Goal: Task Accomplishment & Management: Manage account settings

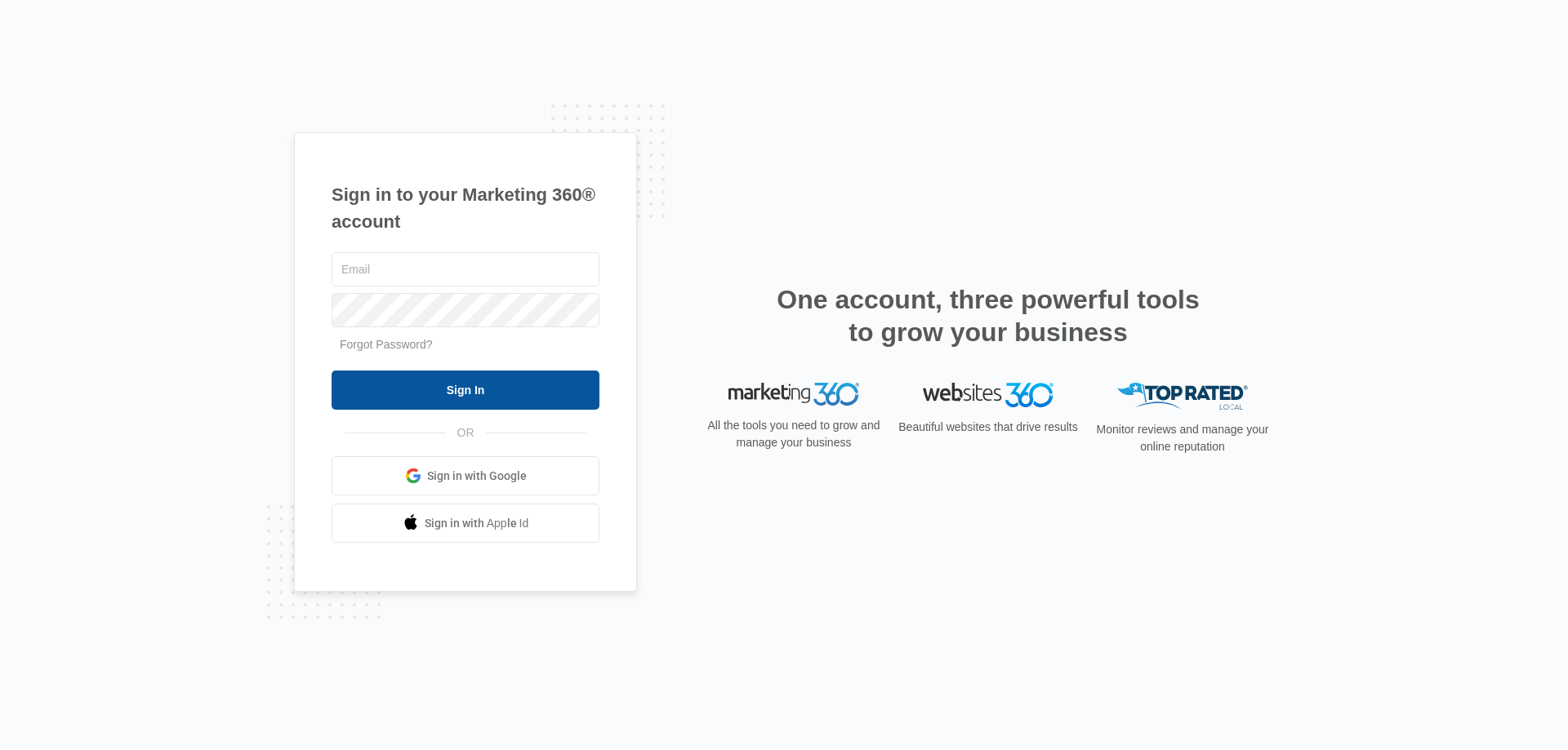
type input "[EMAIL_ADDRESS][DOMAIN_NAME]"
click at [406, 374] on input "Sign In" at bounding box center [465, 390] width 268 height 40
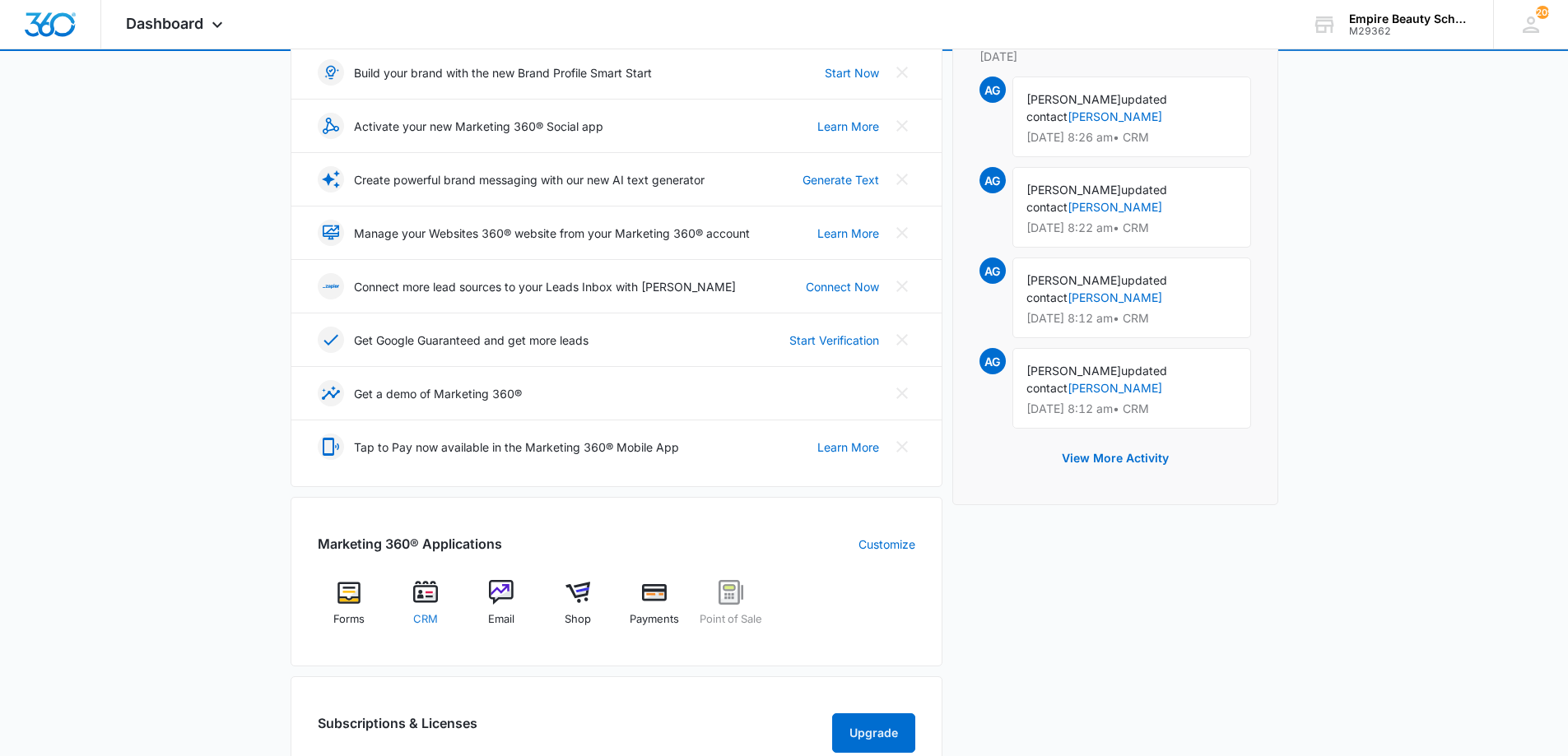
scroll to position [246, 0]
click at [436, 603] on img at bounding box center [425, 592] width 25 height 25
click at [423, 599] on img at bounding box center [425, 593] width 25 height 25
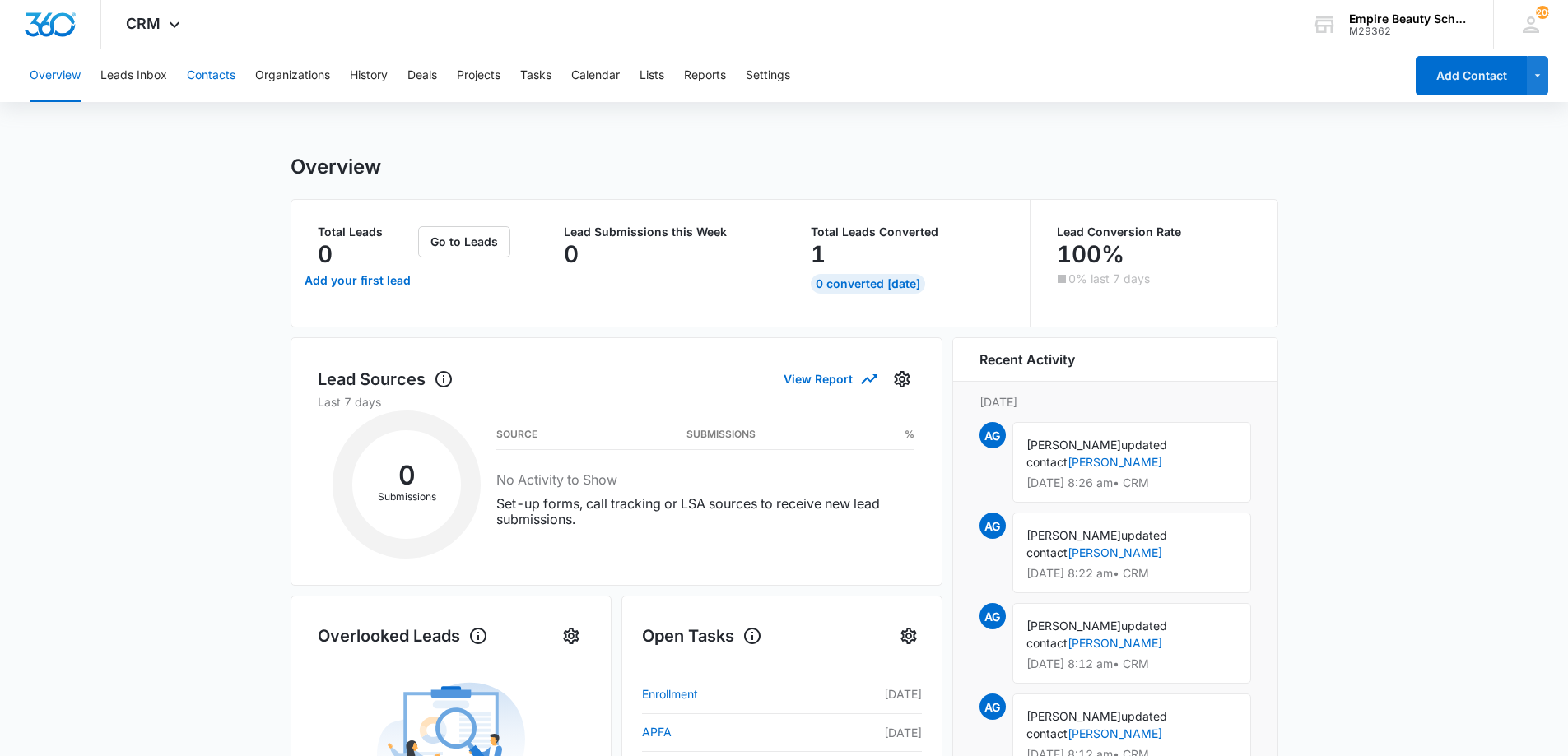
click at [200, 78] on button "Contacts" at bounding box center [211, 76] width 49 height 53
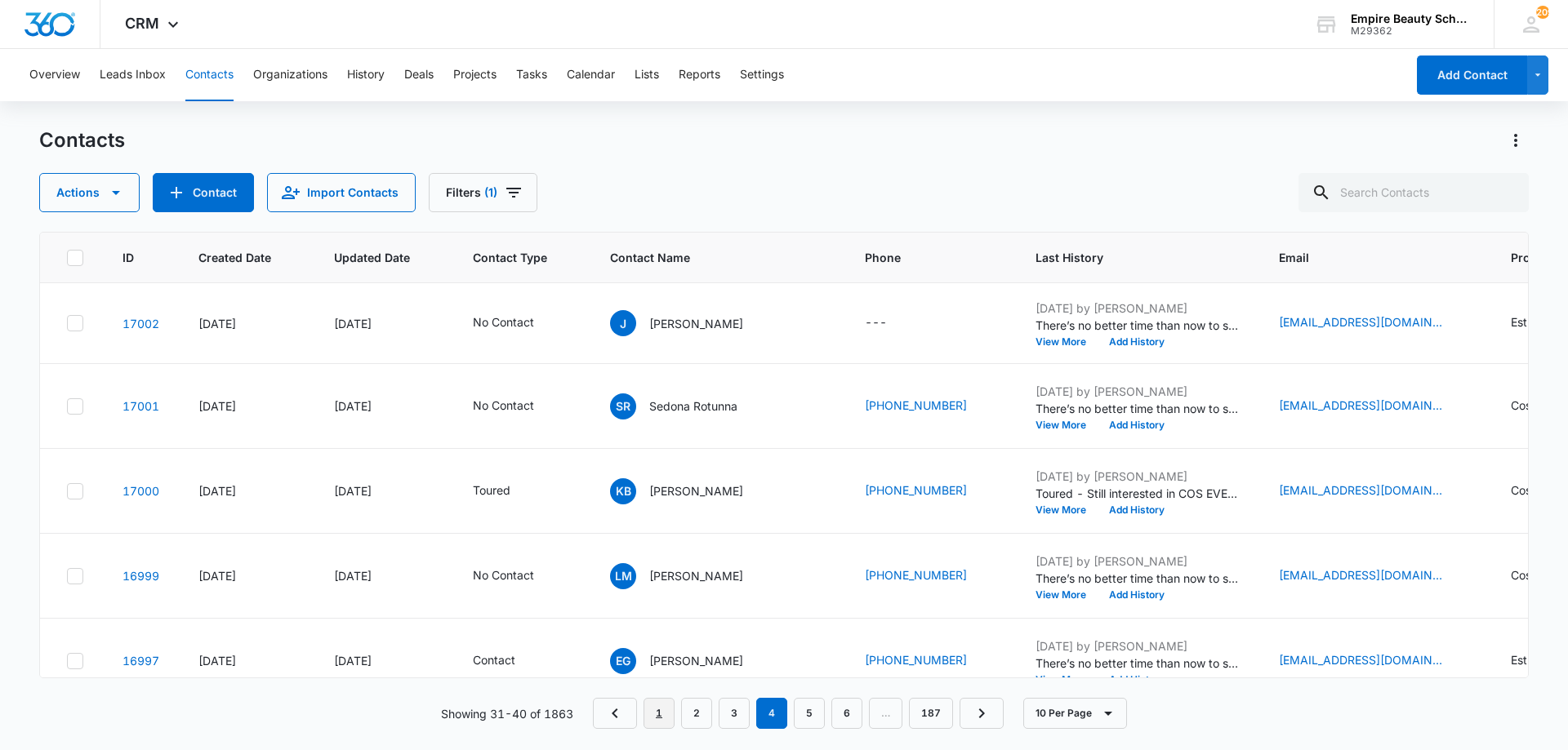
click at [664, 714] on link "1" at bounding box center [658, 712] width 31 height 31
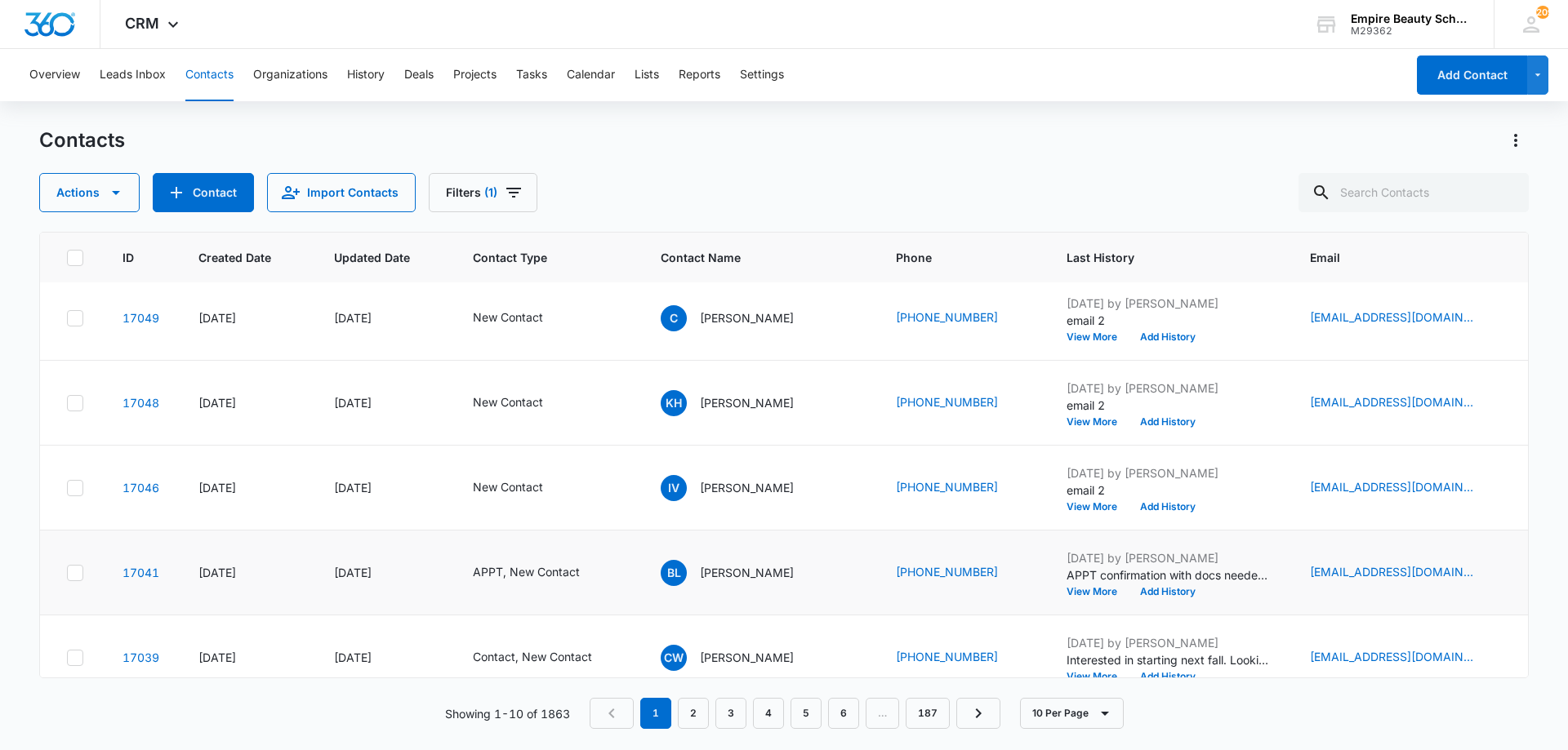
scroll to position [462, 0]
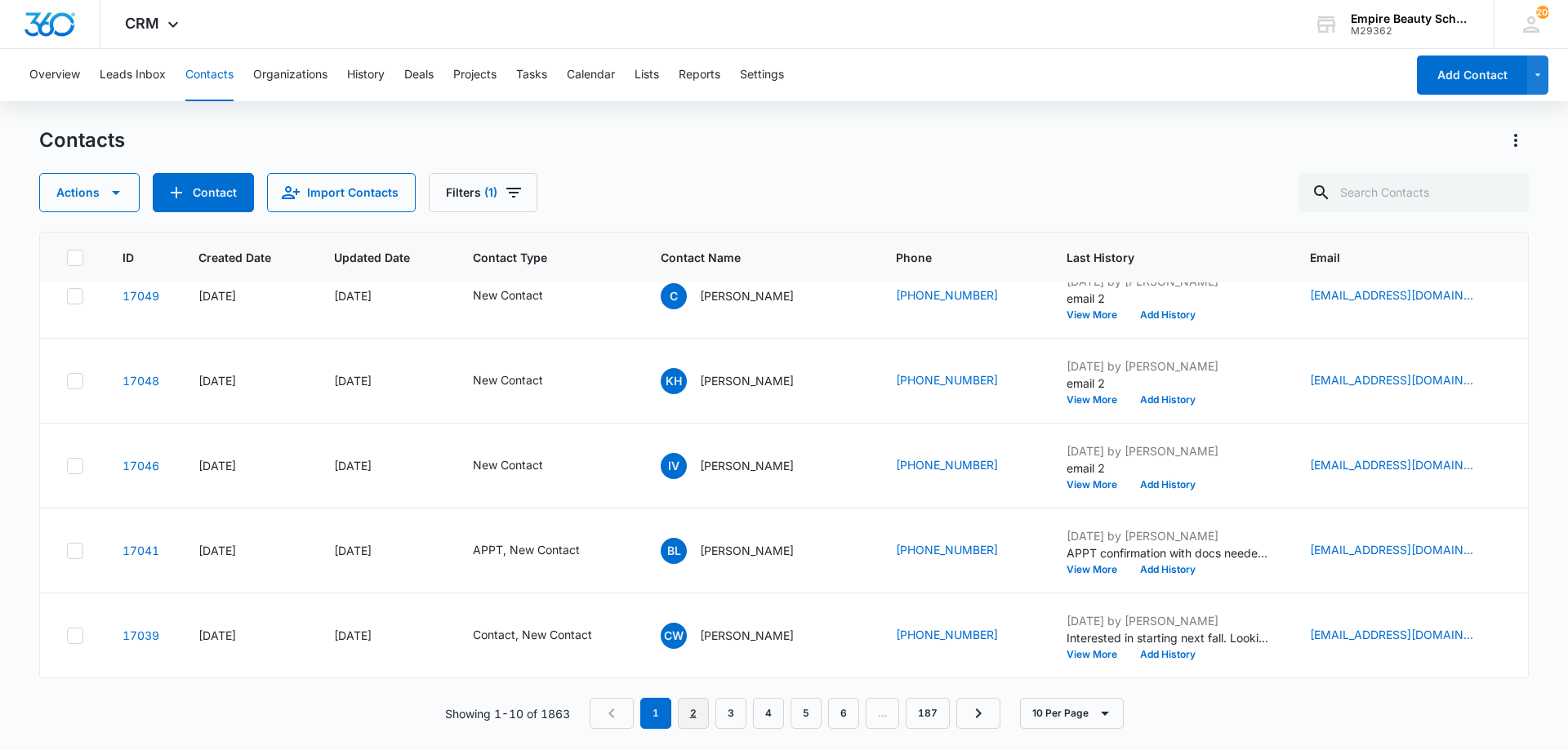
click at [699, 725] on link "2" at bounding box center [693, 712] width 31 height 31
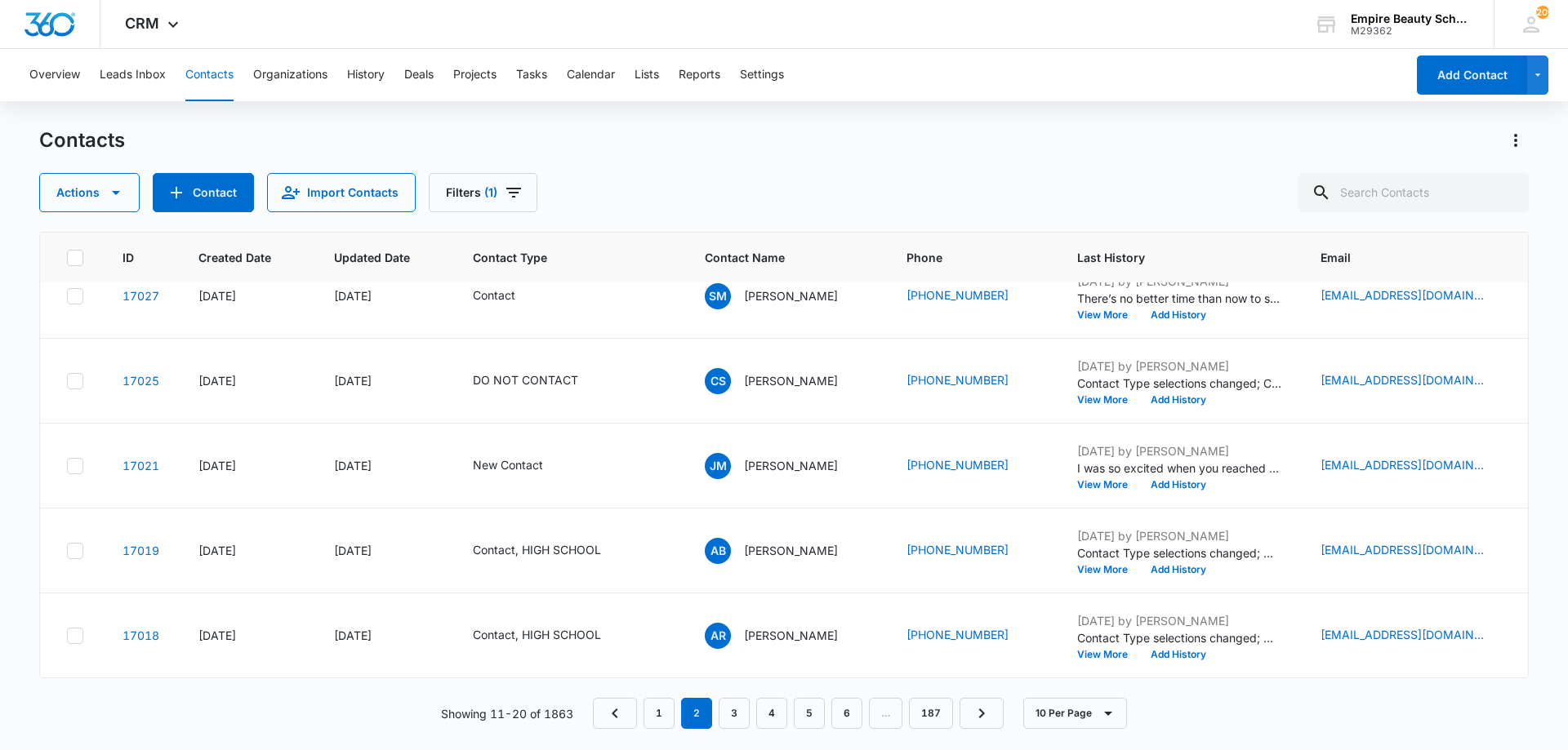
scroll to position [0, 0]
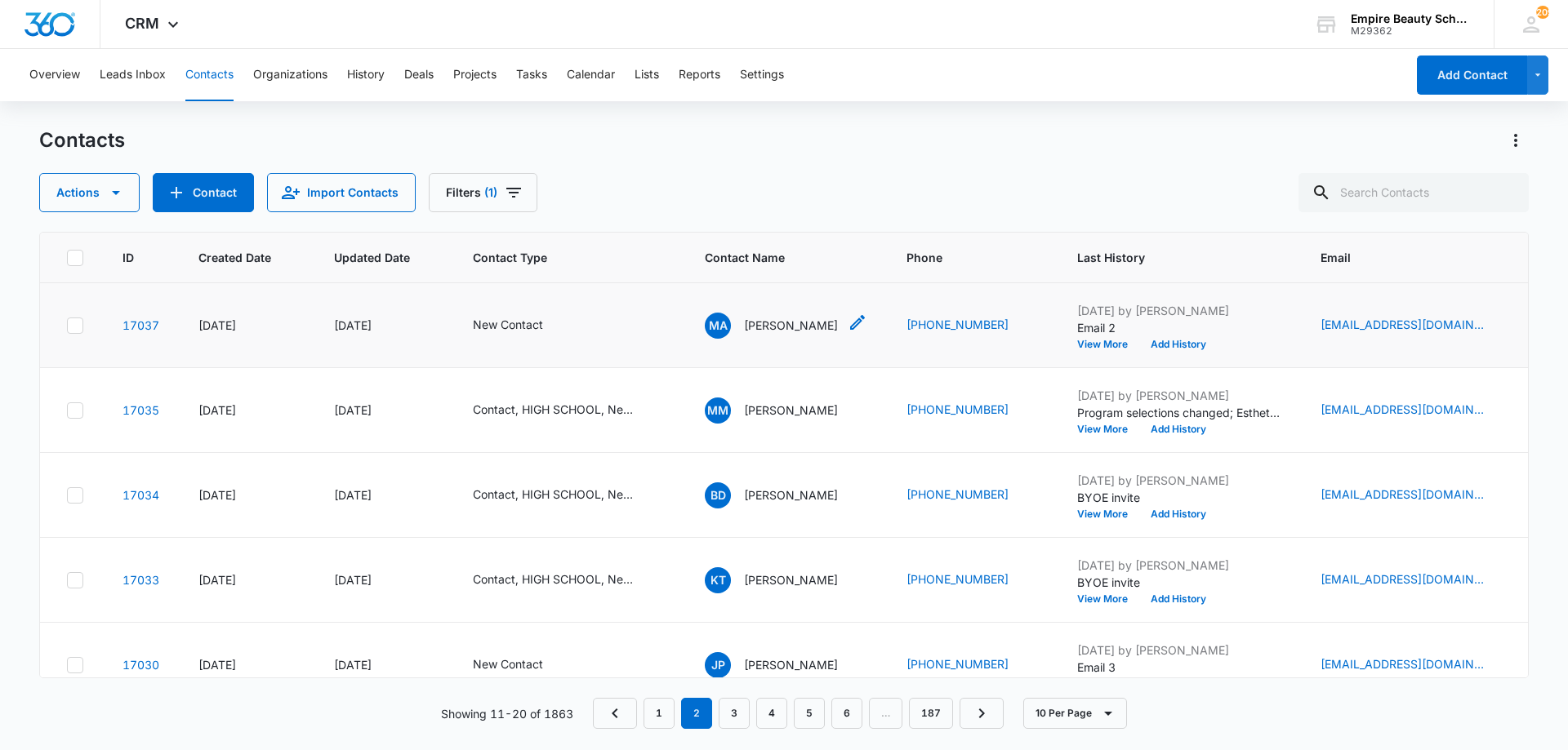
click at [865, 322] on icon "Contact Name - Myasiaqueen Alvarez - Select to Edit Field" at bounding box center [857, 322] width 15 height 15
drag, startPoint x: 798, startPoint y: 131, endPoint x: 757, endPoint y: 137, distance: 41.4
click at [757, 137] on input "Myasiaqueen" at bounding box center [805, 136] width 206 height 40
type input "Myasia"
click at [893, 280] on button "Save" at bounding box center [900, 273] width 48 height 31
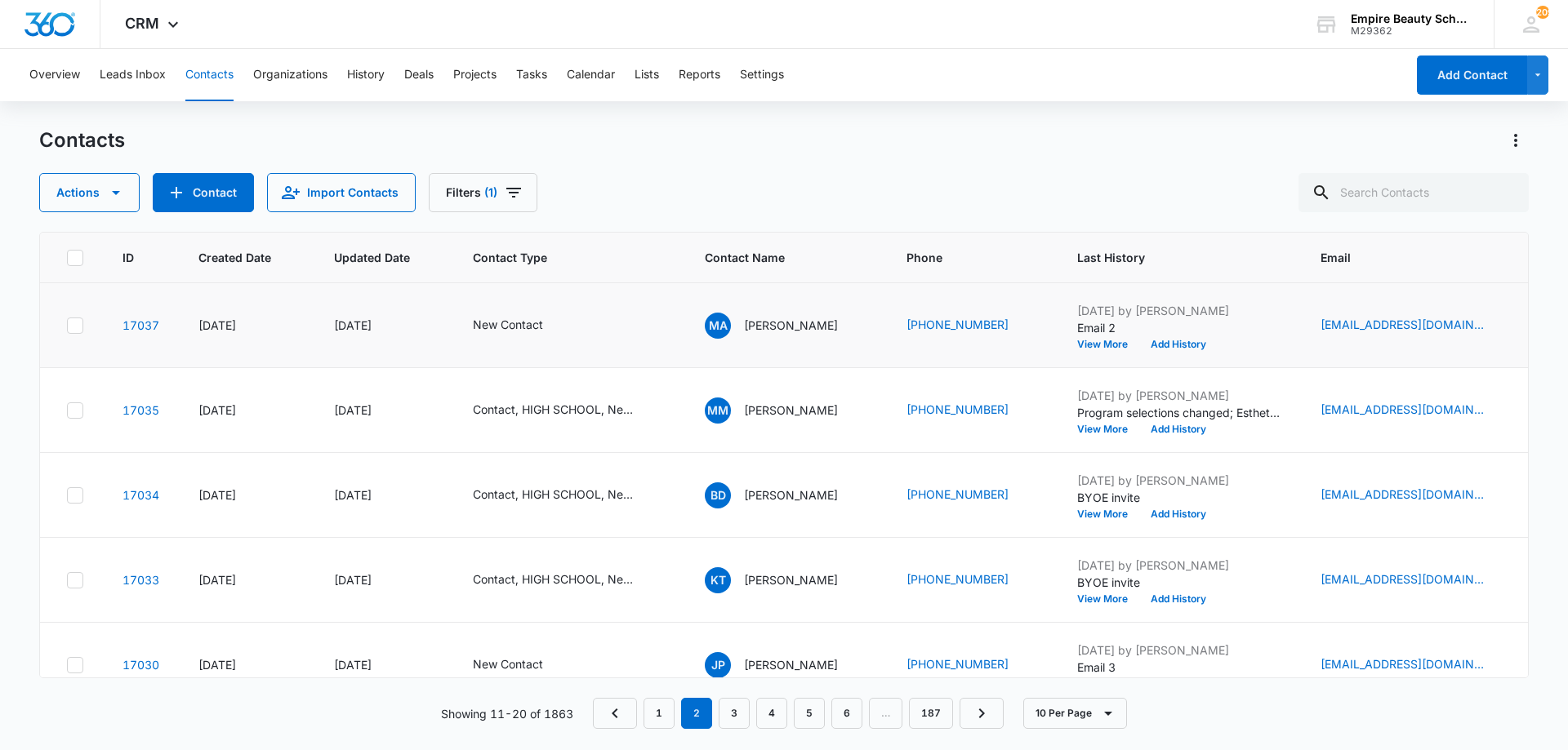
click at [562, 321] on icon "Contact Type - New Contact - Select to Edit Field" at bounding box center [563, 326] width 20 height 20
click at [551, 216] on input "text" at bounding box center [552, 220] width 3 height 17
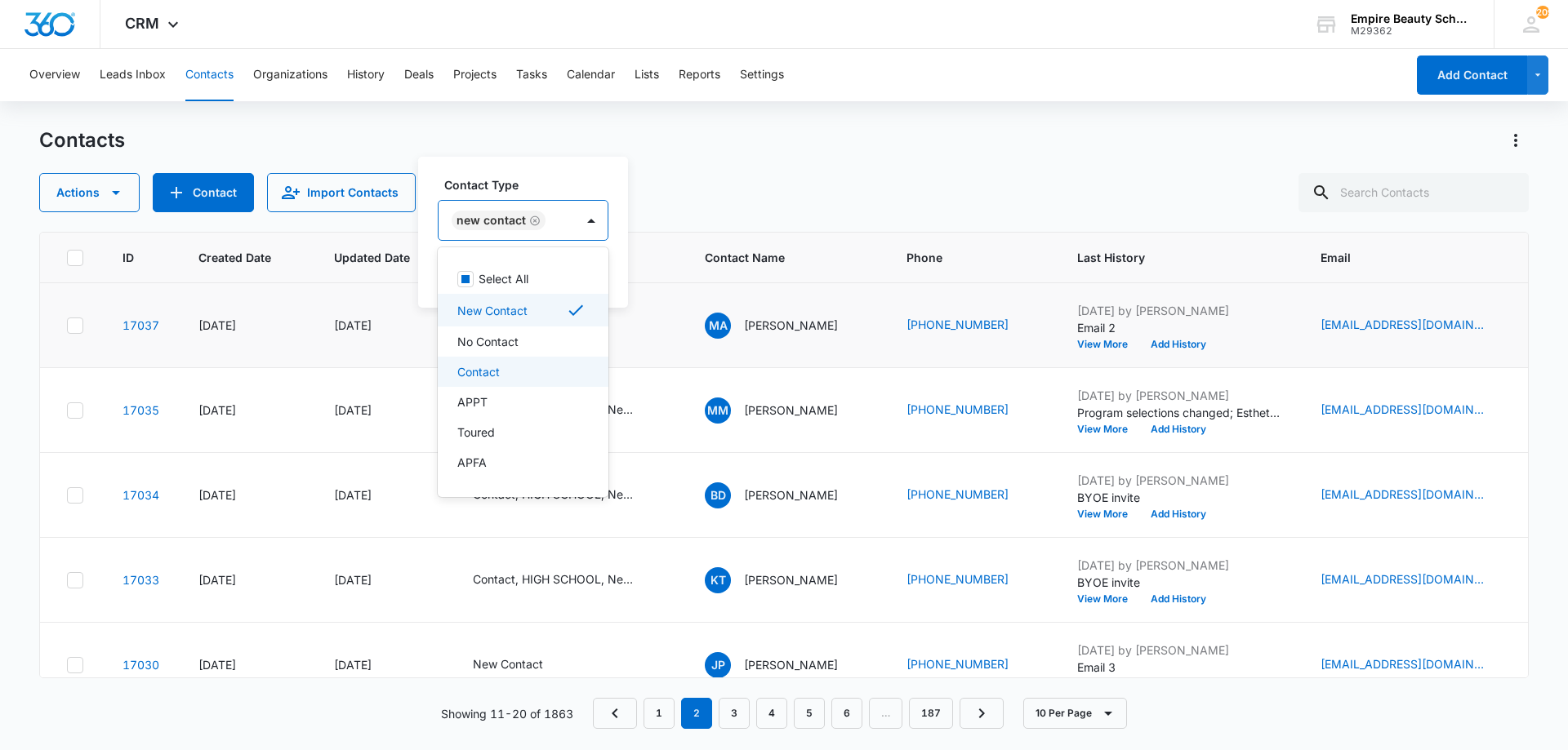
drag, startPoint x: 485, startPoint y: 368, endPoint x: 486, endPoint y: 321, distance: 47.0
click at [484, 369] on p "Contact" at bounding box center [479, 372] width 43 height 17
click at [514, 205] on div "New Contact Contact" at bounding box center [542, 220] width 207 height 40
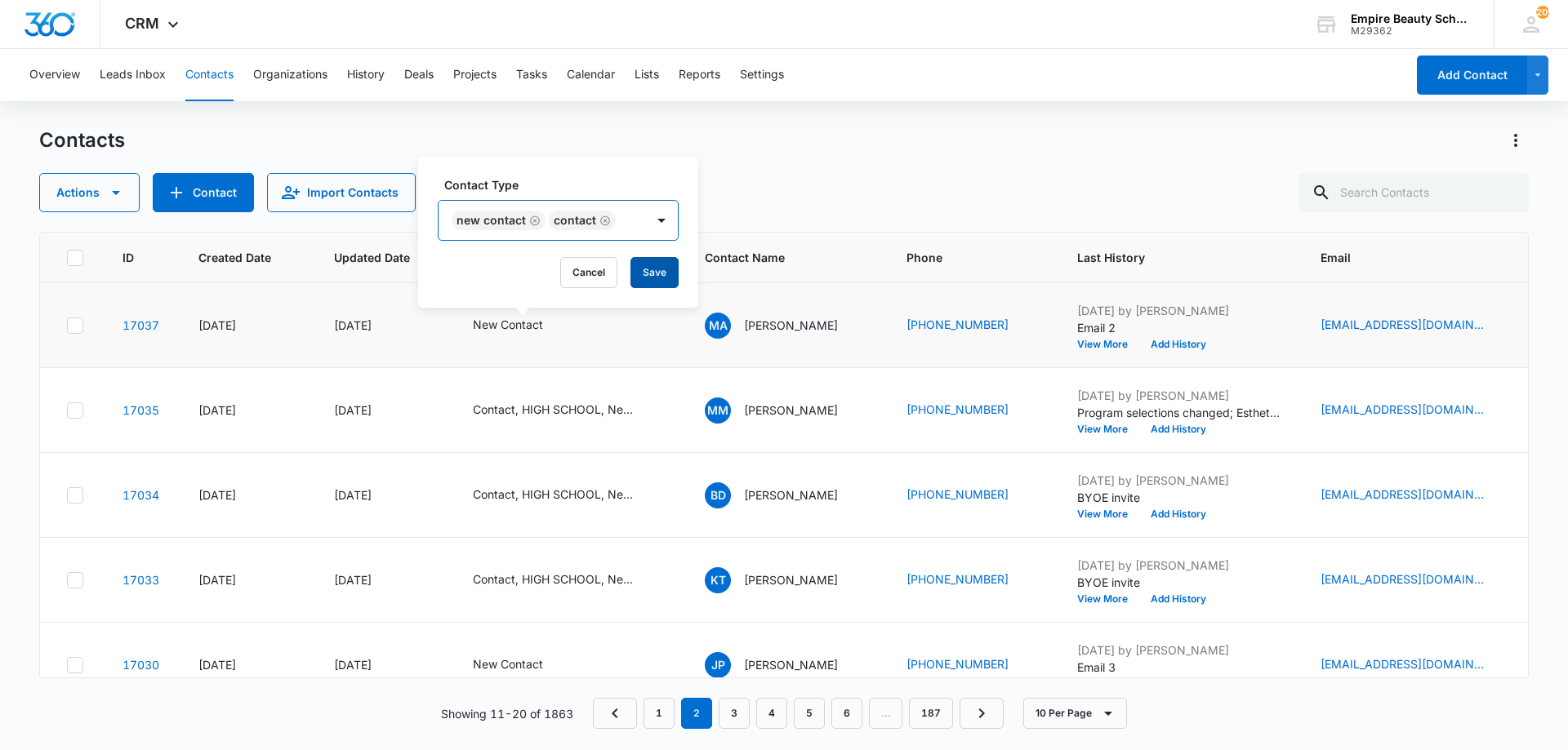
click at [637, 272] on button "Save" at bounding box center [654, 272] width 48 height 31
click at [805, 331] on p "Myasia Alvarez" at bounding box center [791, 325] width 94 height 17
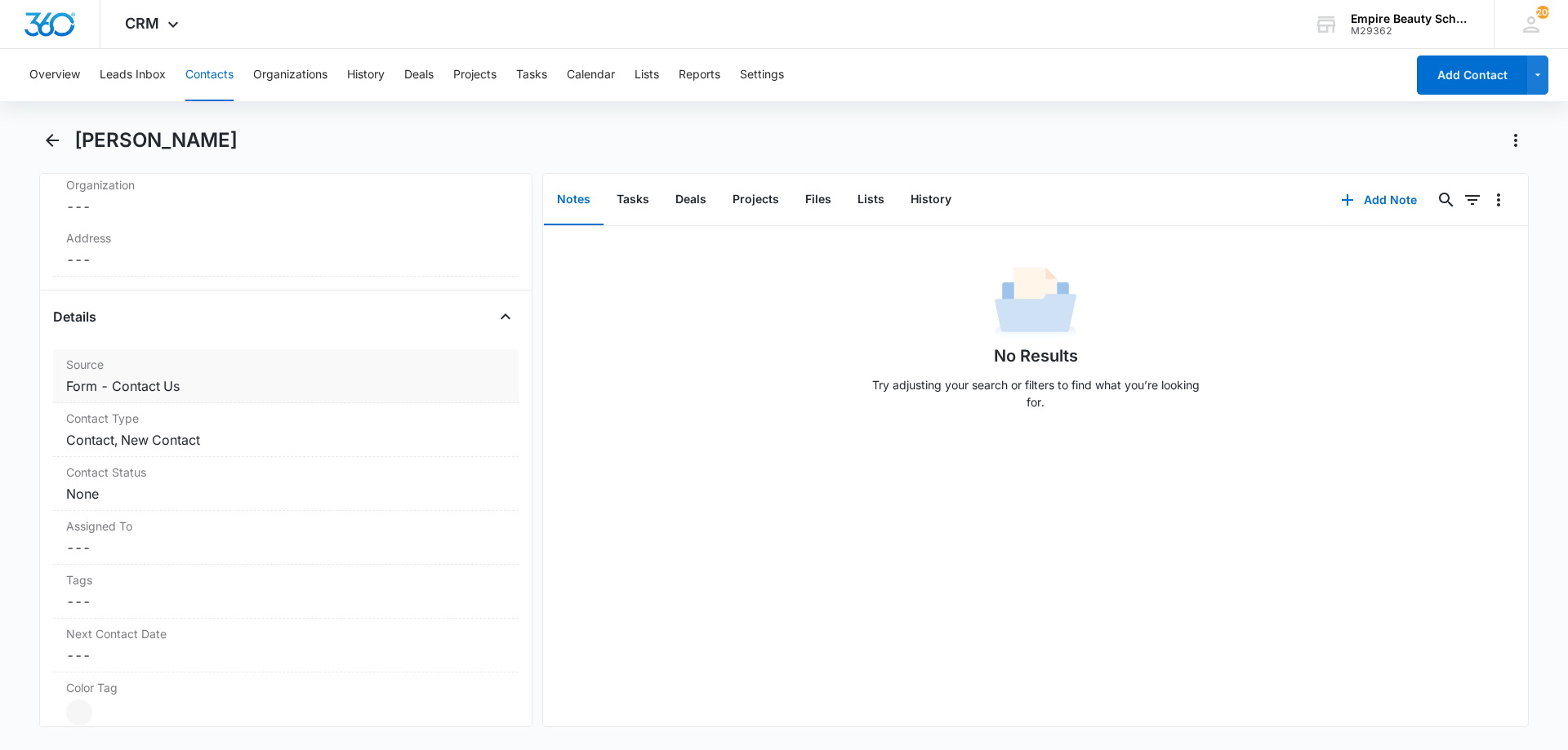
scroll to position [489, 0]
click at [131, 492] on dd "Cancel Save Changes None" at bounding box center [286, 491] width 439 height 20
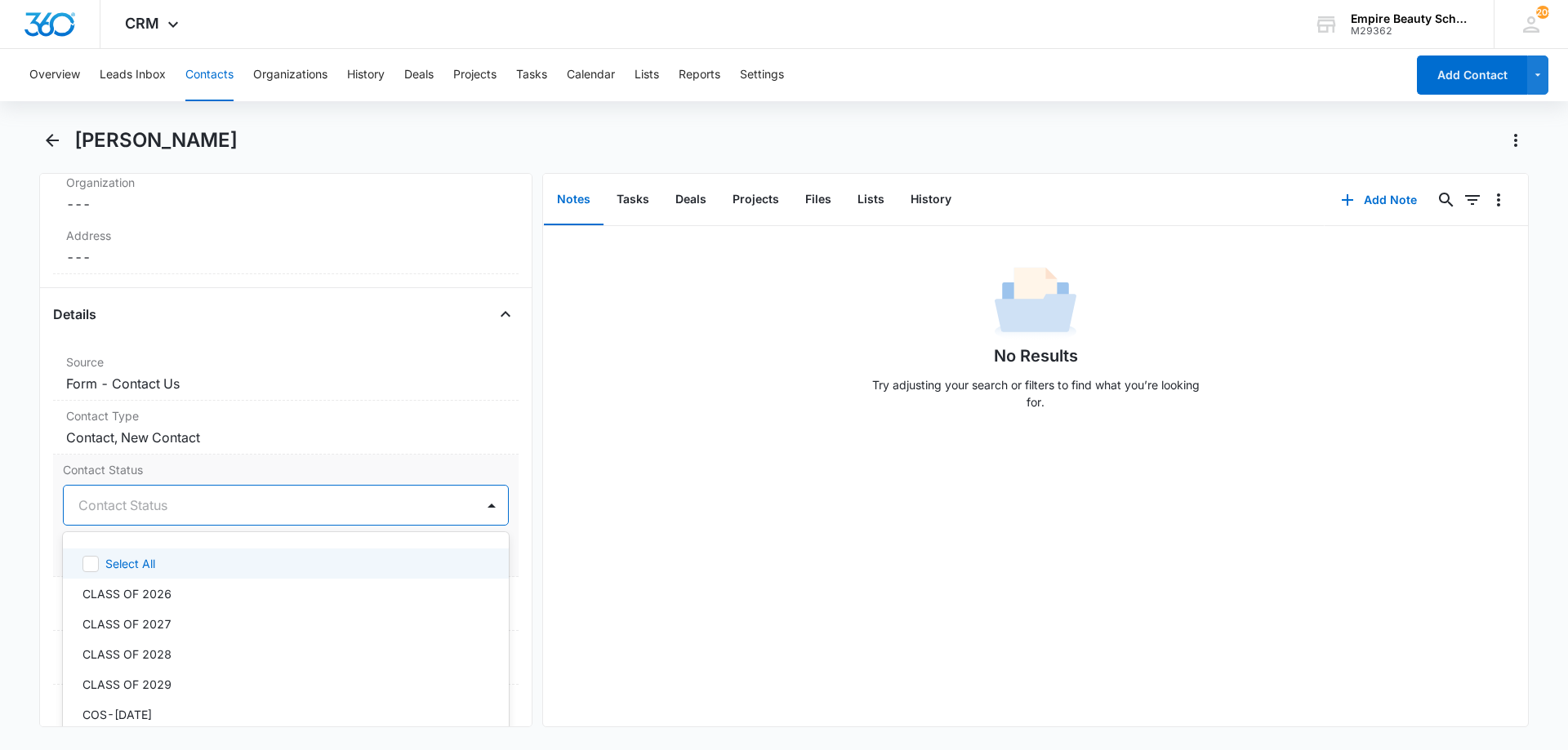
click at [156, 519] on div "Contact Status" at bounding box center [269, 506] width 411 height 40
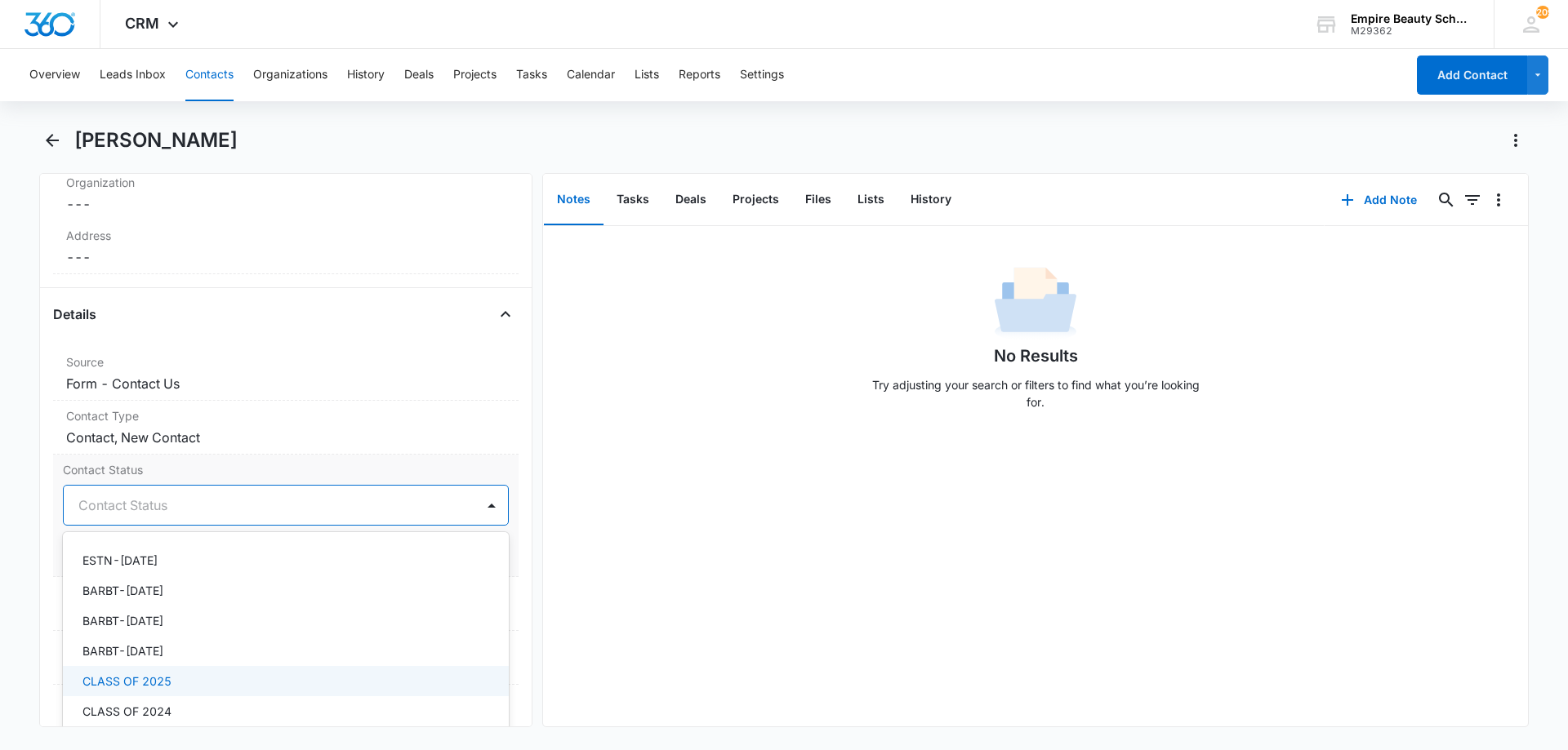
scroll to position [818, 0]
click at [175, 693] on div "CLASS OF 2025" at bounding box center [286, 682] width 446 height 31
click at [236, 511] on div at bounding box center [318, 505] width 271 height 23
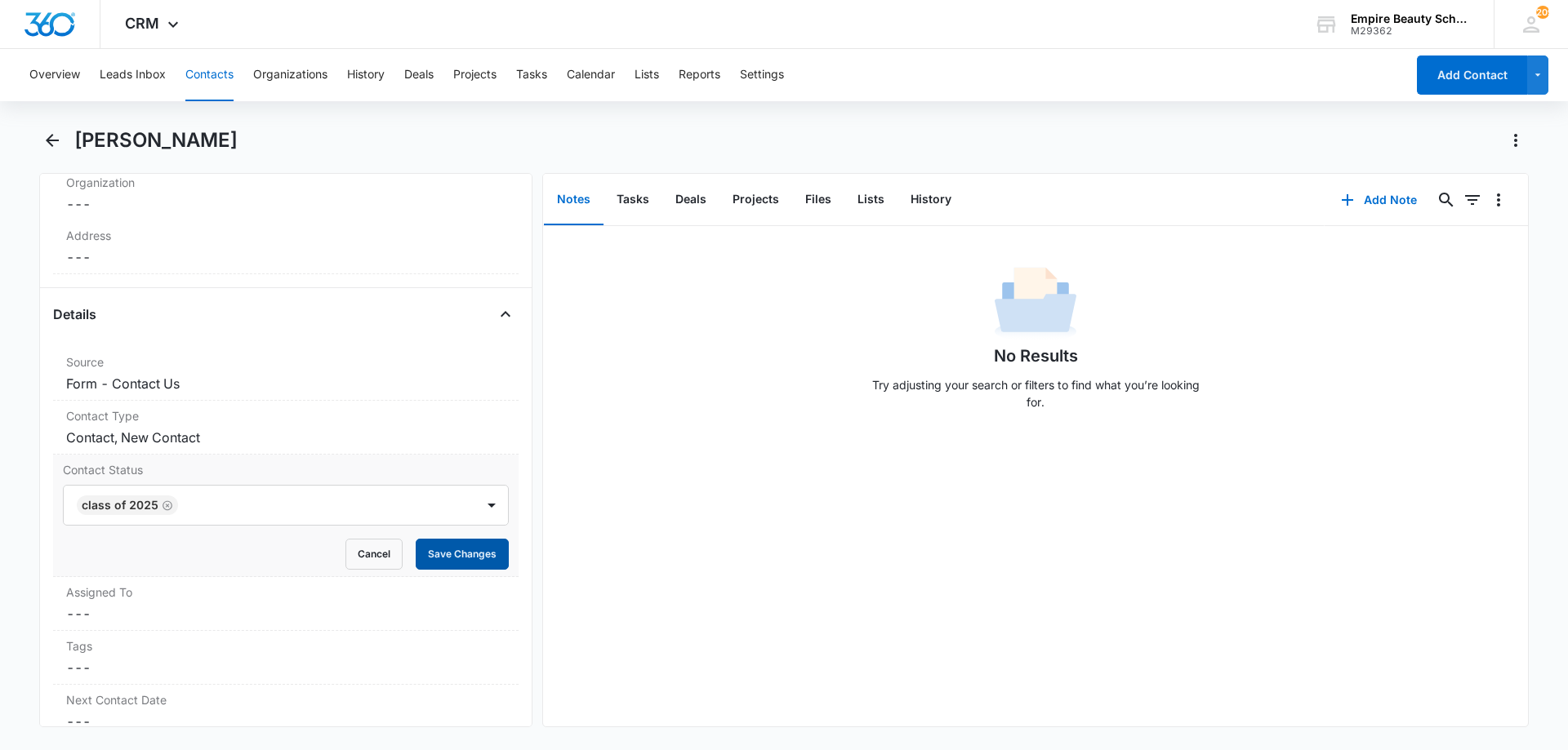
click at [420, 548] on button "Save Changes" at bounding box center [462, 553] width 93 height 31
click at [370, 481] on div "Contact Status Cancel Save Changes CLASS OF 2025" at bounding box center [286, 481] width 466 height 54
click at [433, 504] on div at bounding box center [318, 505] width 271 height 23
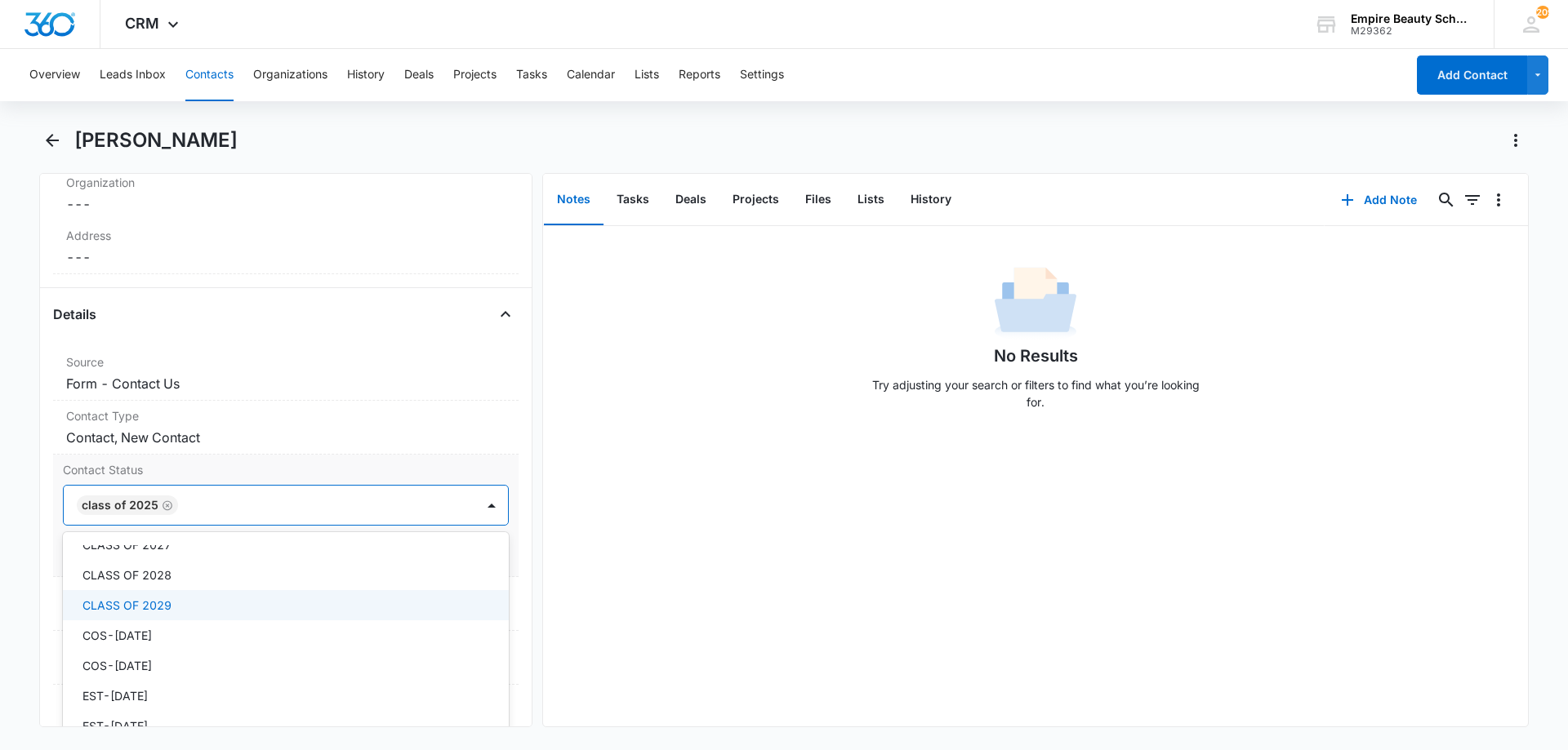
scroll to position [80, 0]
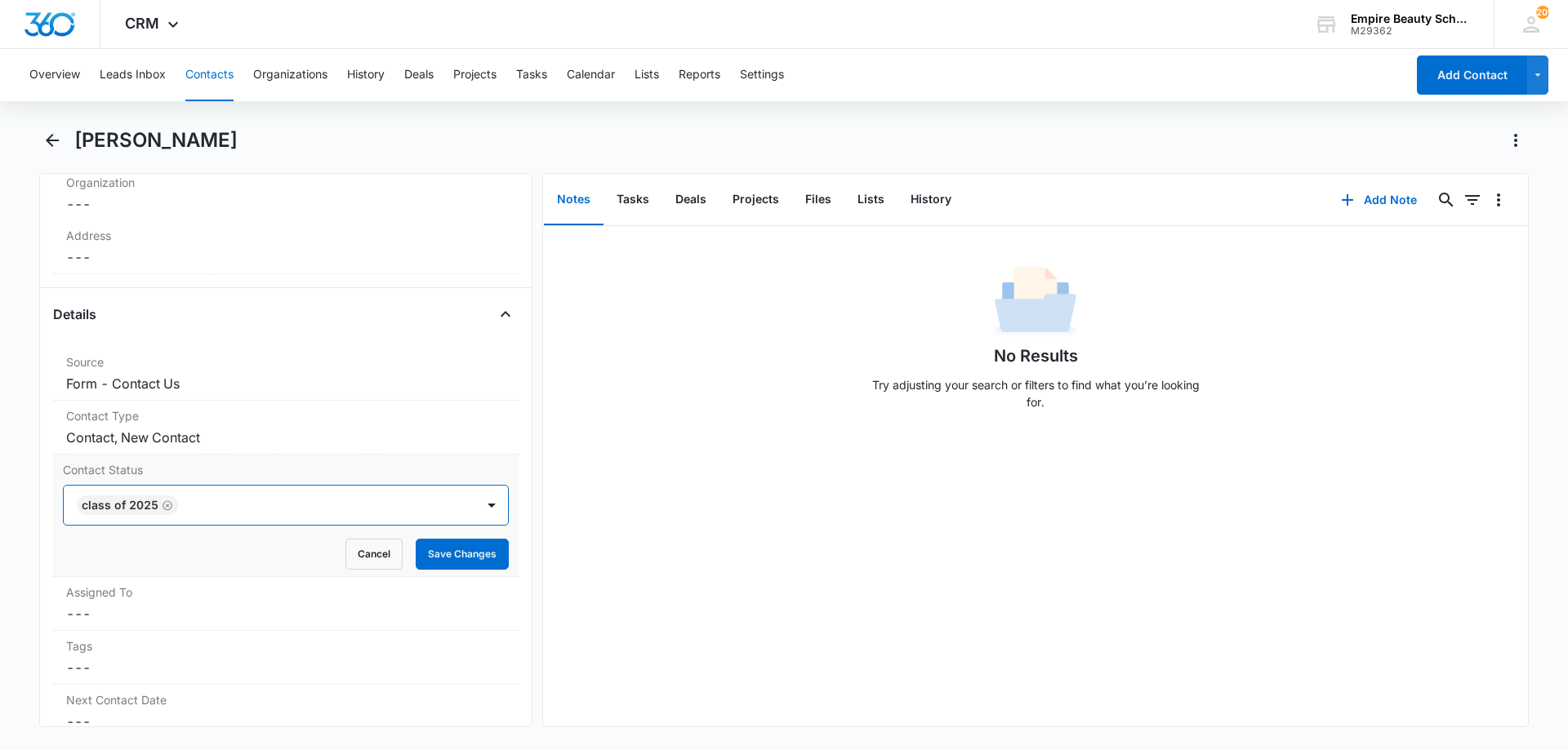
click at [342, 489] on div "CLASS OF 2025" at bounding box center [269, 506] width 411 height 40
click at [369, 559] on button "Cancel" at bounding box center [374, 553] width 57 height 31
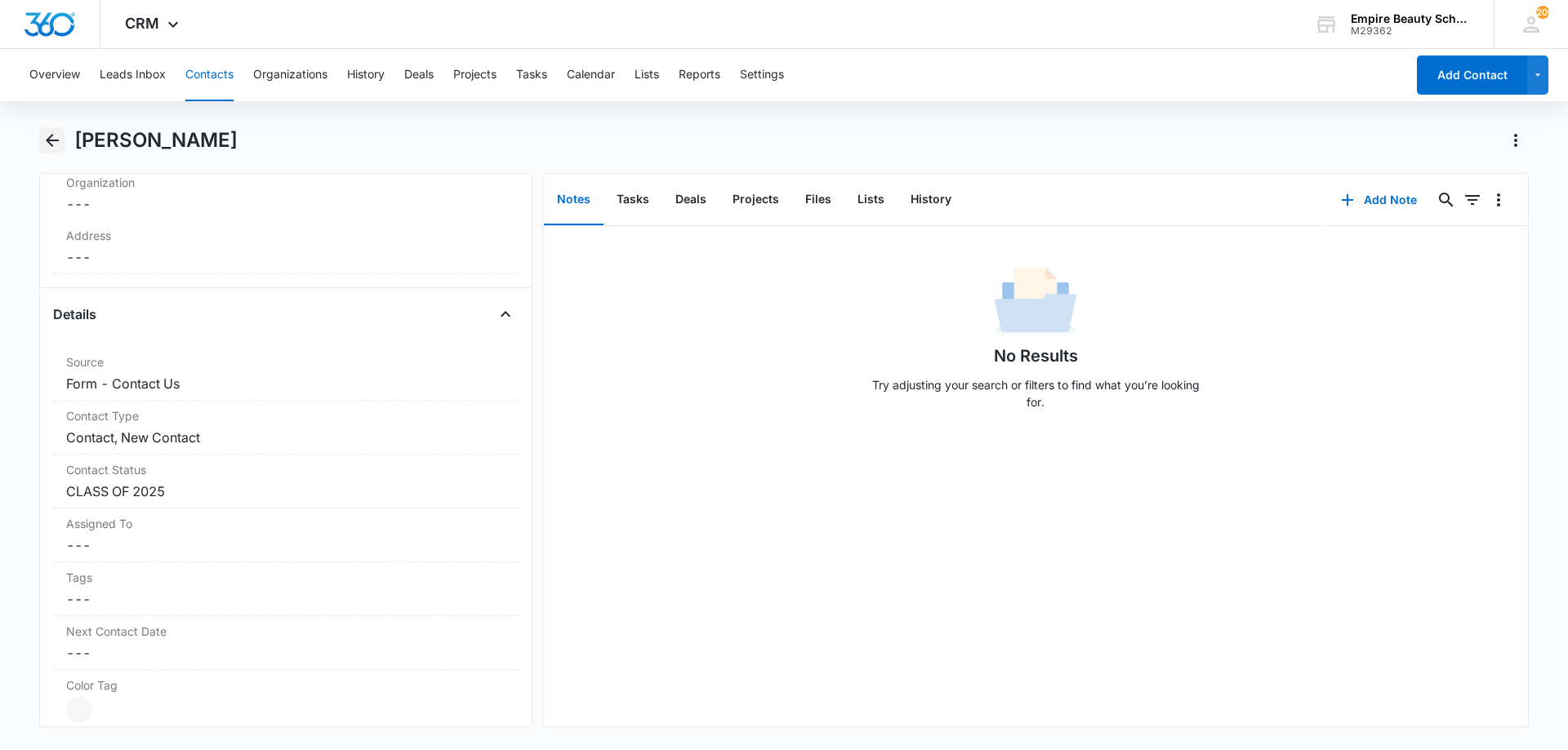
click at [53, 141] on icon "Back" at bounding box center [51, 139] width 13 height 13
